Goal: Task Accomplishment & Management: Manage account settings

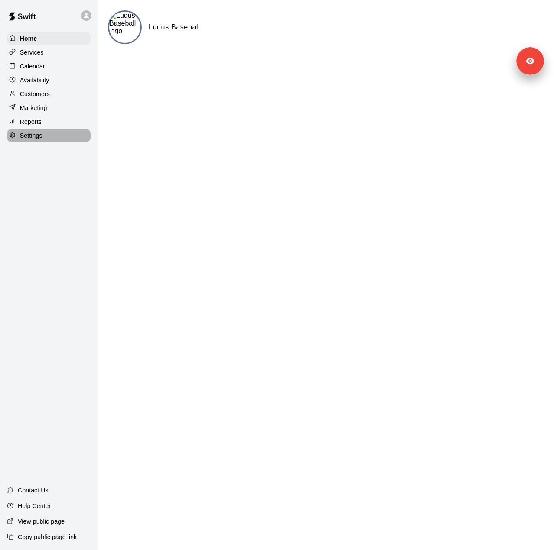
click at [36, 140] on p "Settings" at bounding box center [31, 135] width 23 height 9
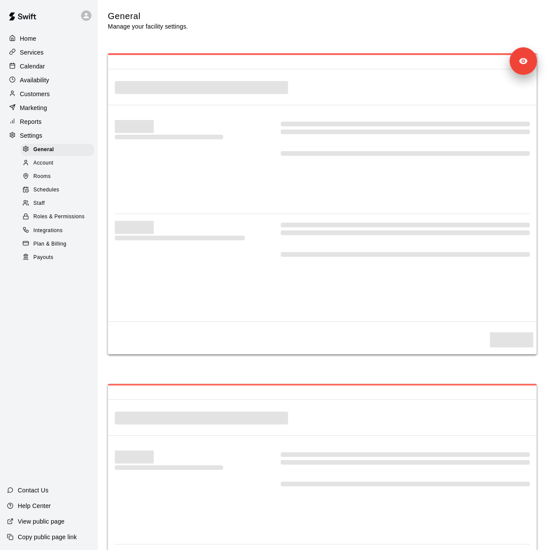
select select "**"
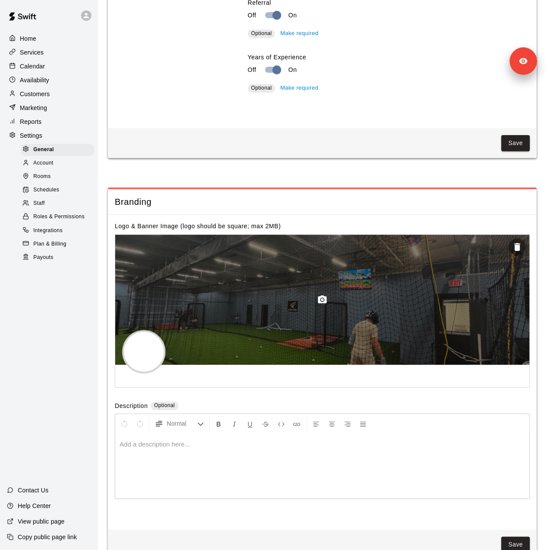
scroll to position [1711, 0]
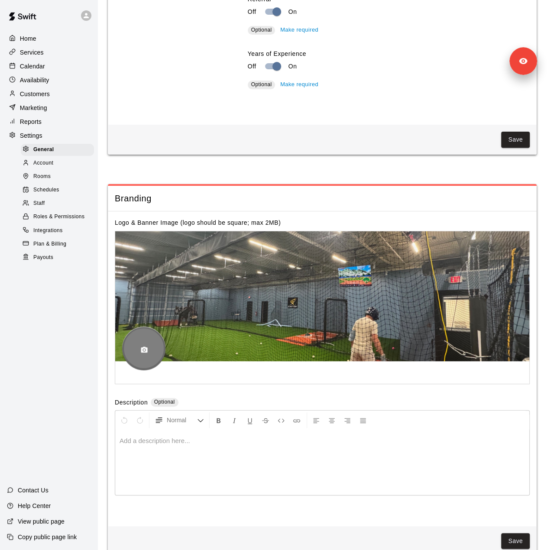
click at [141, 353] on icon "button" at bounding box center [144, 350] width 7 height 6
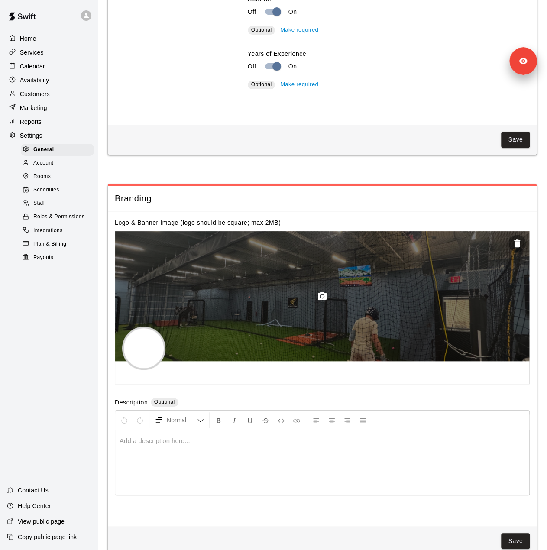
click at [311, 318] on div at bounding box center [322, 296] width 414 height 130
click at [324, 302] on icon "button" at bounding box center [322, 296] width 10 height 10
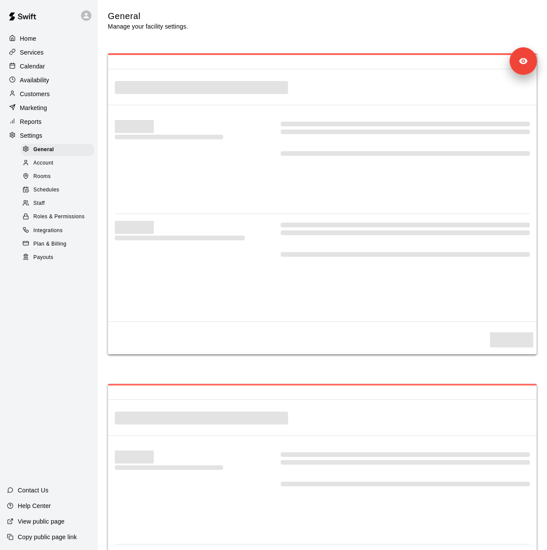
select select "**"
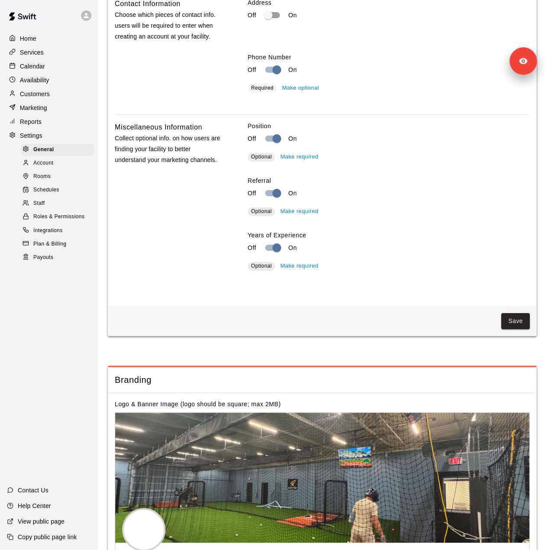
scroll to position [1625, 0]
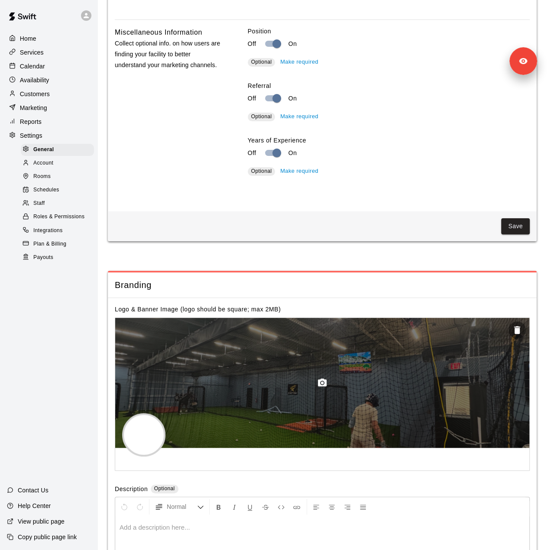
click at [362, 404] on div at bounding box center [322, 383] width 414 height 130
click at [320, 388] on icon "button" at bounding box center [322, 383] width 10 height 10
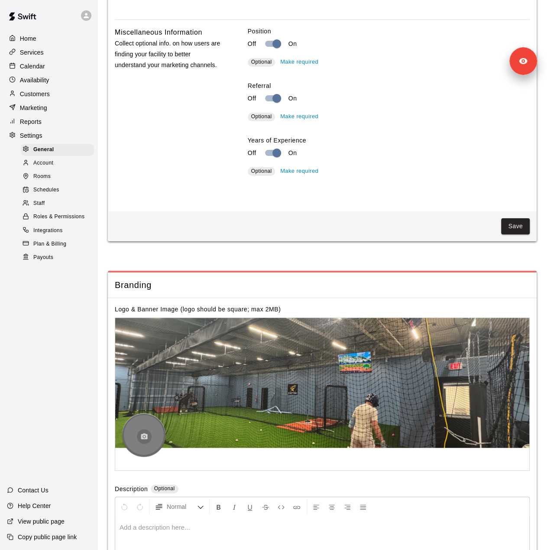
click at [148, 444] on button "button" at bounding box center [144, 436] width 15 height 15
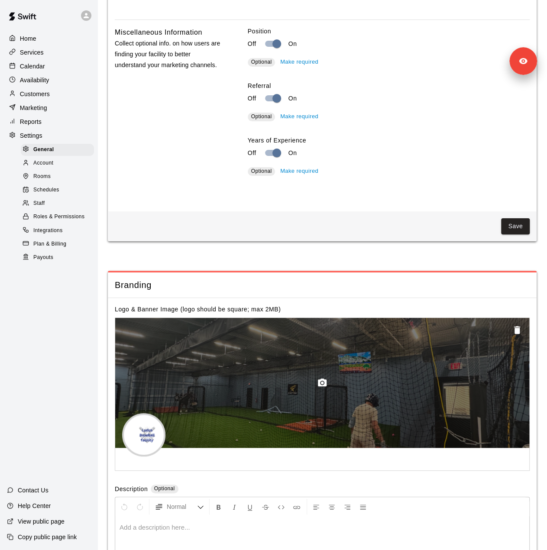
click at [518, 334] on icon "button" at bounding box center [517, 330] width 6 height 8
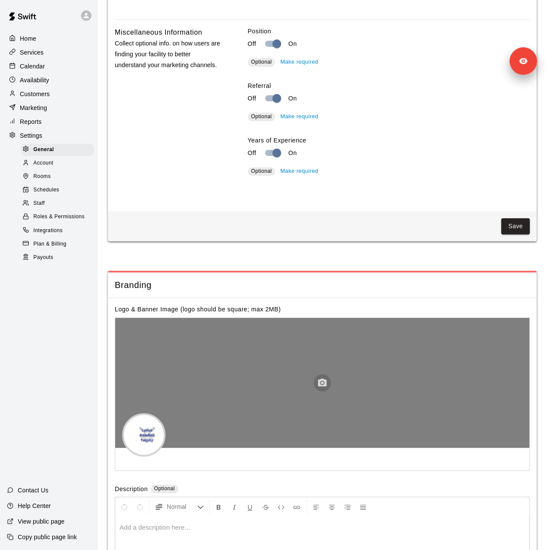
click at [323, 388] on icon "button" at bounding box center [322, 383] width 10 height 10
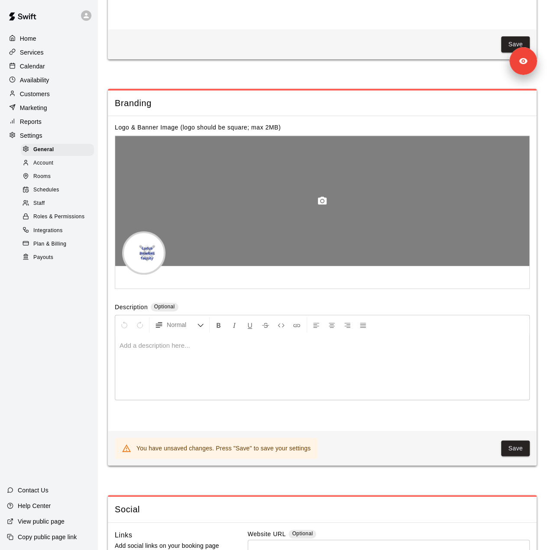
scroll to position [1885, 0]
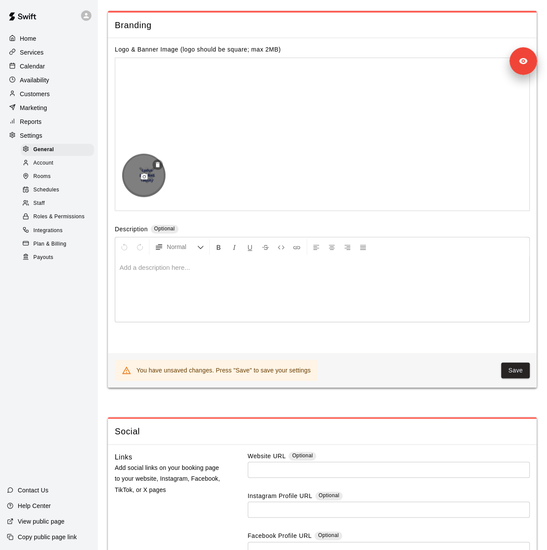
click at [133, 190] on div at bounding box center [143, 174] width 43 height 43
click at [146, 179] on icon "button" at bounding box center [144, 176] width 7 height 6
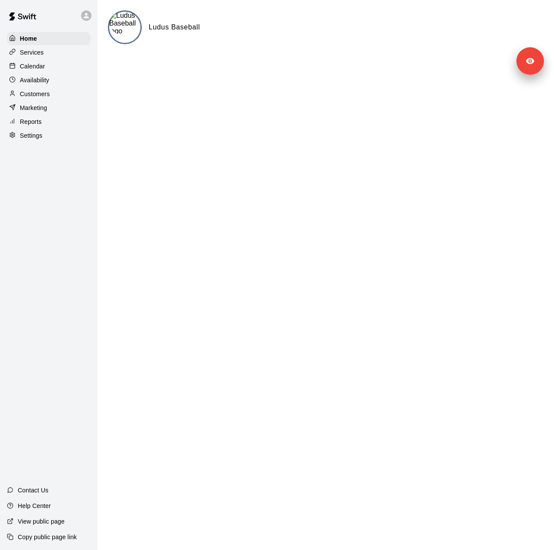
click at [29, 142] on div "Settings" at bounding box center [49, 135] width 84 height 13
select select "**"
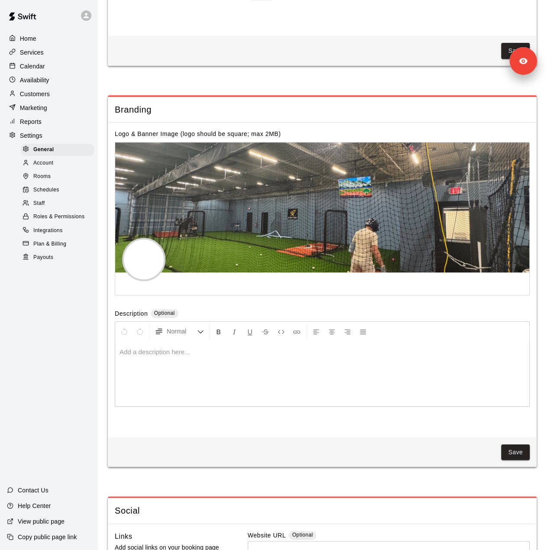
scroll to position [1841, 0]
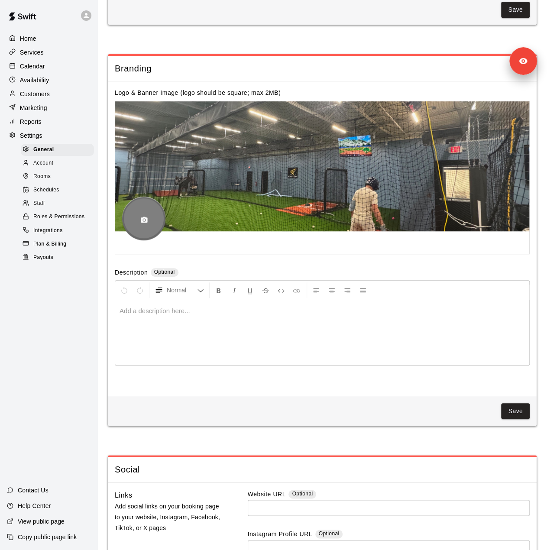
click at [146, 228] on button "button" at bounding box center [144, 220] width 15 height 15
click at [150, 228] on button "button" at bounding box center [144, 220] width 15 height 15
click at [142, 223] on icon "button" at bounding box center [144, 220] width 7 height 6
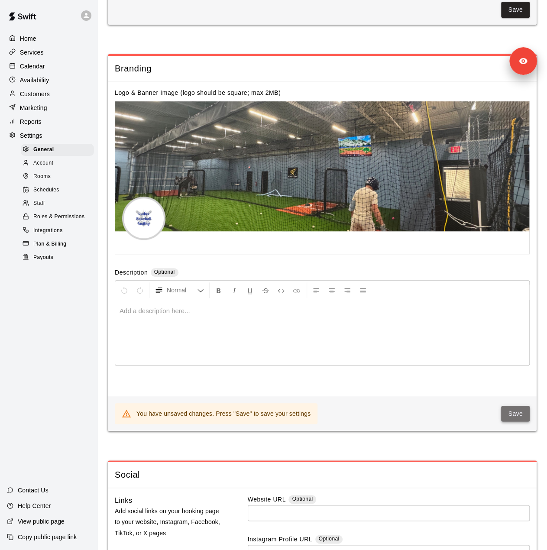
click at [523, 422] on button "Save" at bounding box center [515, 414] width 29 height 16
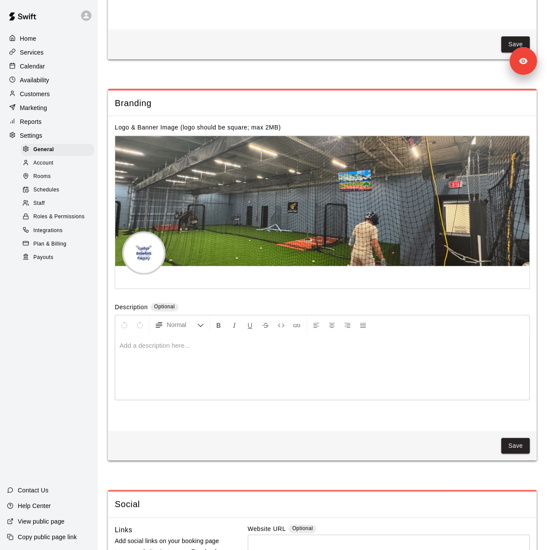
scroll to position [1798, 0]
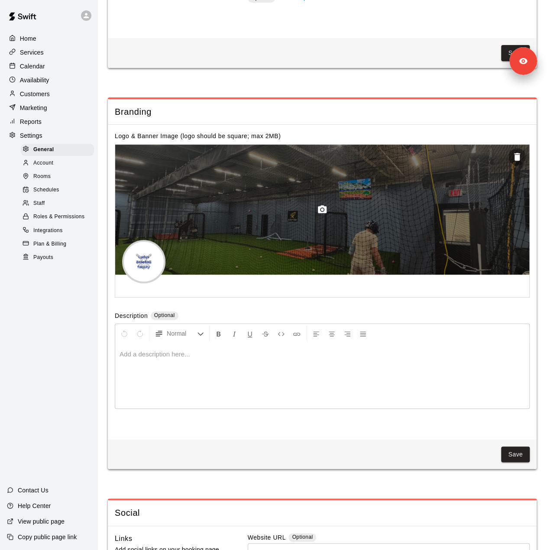
click at [322, 213] on icon "button" at bounding box center [322, 209] width 9 height 8
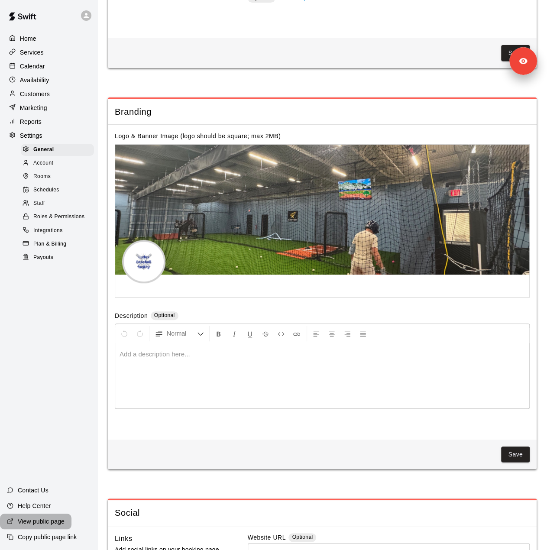
click at [35, 521] on p "View public page" at bounding box center [41, 521] width 47 height 9
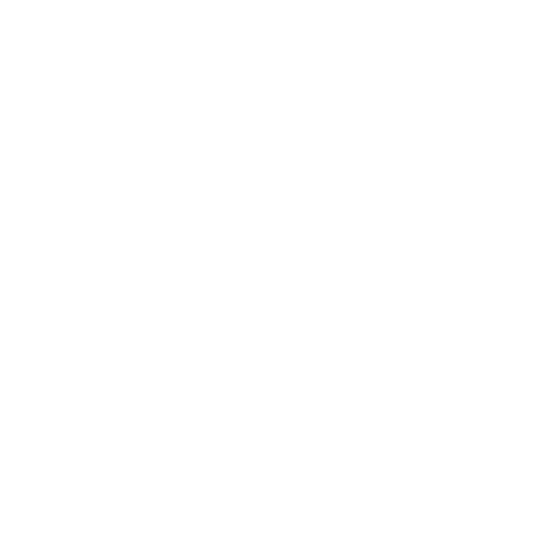
scroll to position [0, 0]
